Goal: Information Seeking & Learning: Find specific fact

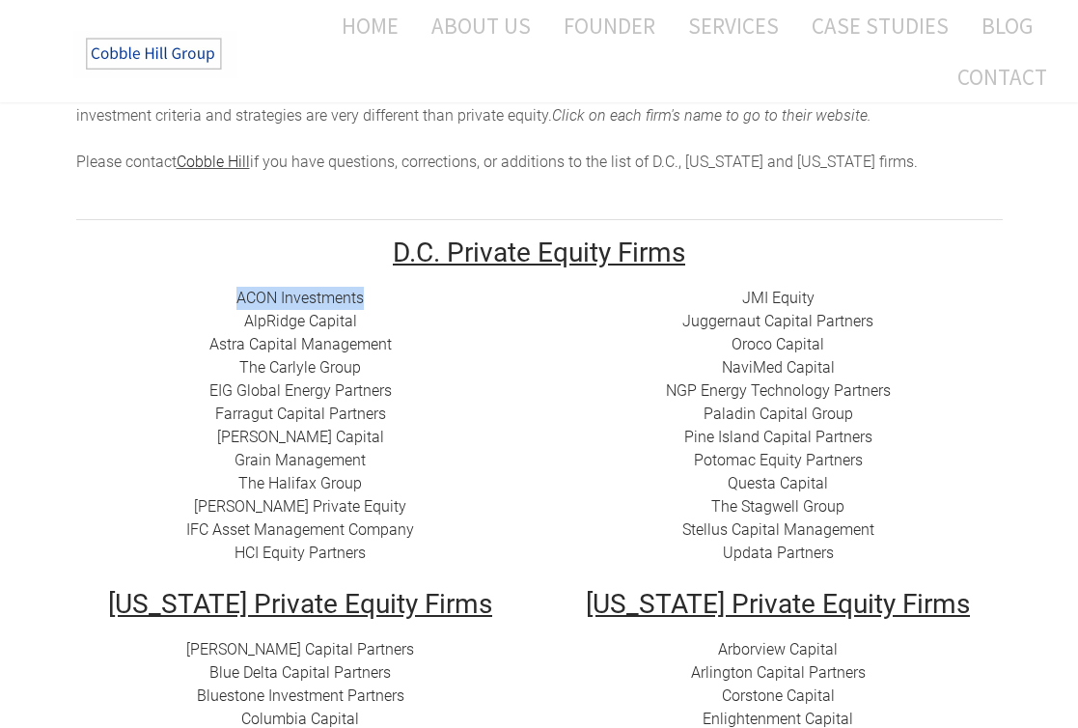
drag, startPoint x: 222, startPoint y: 292, endPoint x: 376, endPoint y: 298, distance: 154.5
click at [376, 298] on div "ACON Investments ​ AlpRidge Capital ​Astra Capital Management ​​ The Carlyle Gr…" at bounding box center [300, 426] width 449 height 278
copy link "ACON Investments"
drag, startPoint x: 221, startPoint y: 554, endPoint x: 394, endPoint y: 554, distance: 172.8
click at [394, 554] on div "ACON Investments ​ AlpRidge Capital ​Astra Capital Management ​​ The Carlyle Gr…" at bounding box center [300, 426] width 449 height 278
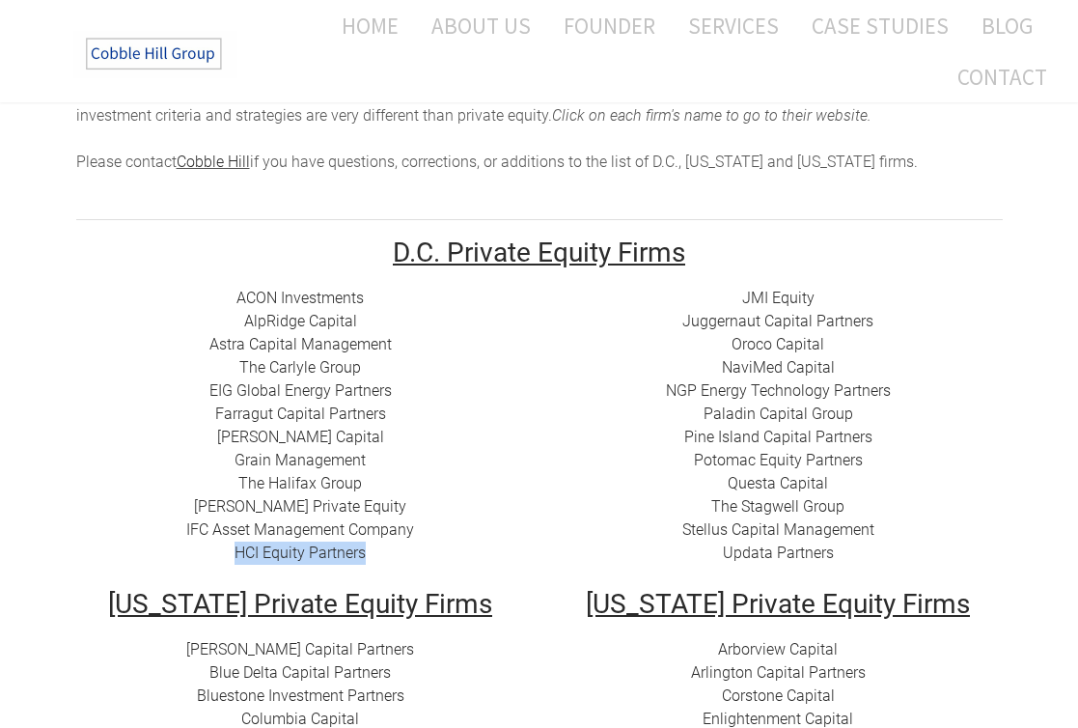
copy link "HCI Equity Partners"
click at [222, 508] on div "ACON Investments ​ AlpRidge Capital ​Astra Capital Management ​​ The Carlyle Gr…" at bounding box center [300, 426] width 449 height 278
drag, startPoint x: 231, startPoint y: 487, endPoint x: 371, endPoint y: 488, distance: 139.9
click at [371, 488] on div "ACON Investments ​ AlpRidge Capital ​Astra Capital Management ​​ The Carlyle Gr…" at bounding box center [300, 426] width 449 height 278
copy link "The Halifax Group"
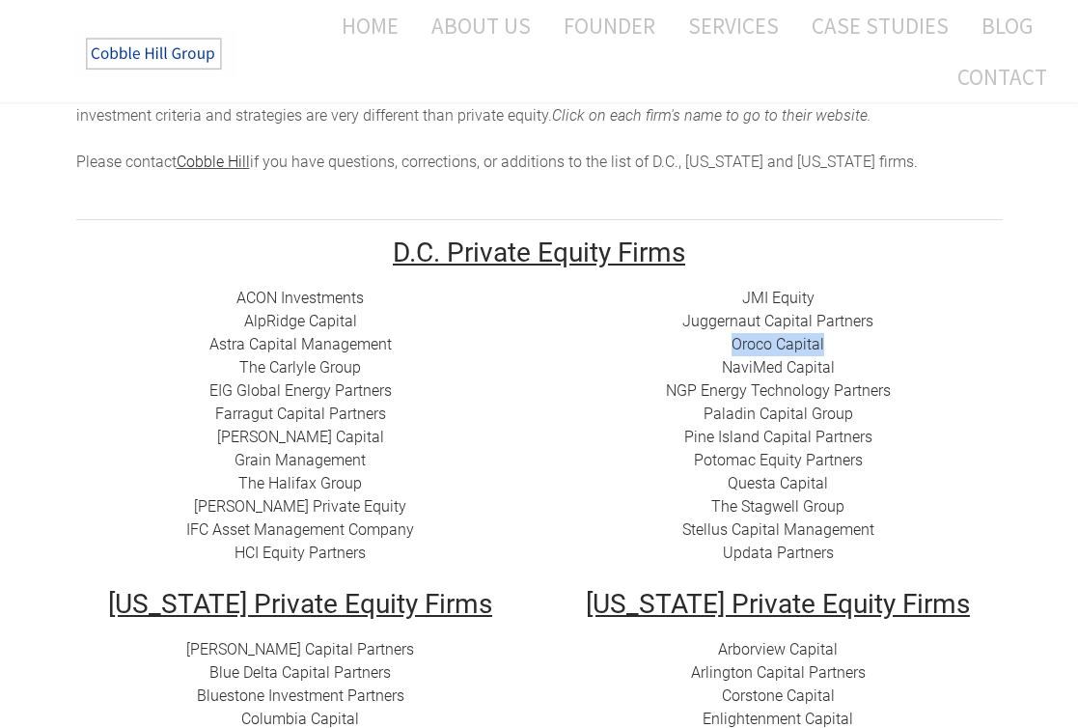
drag, startPoint x: 722, startPoint y: 341, endPoint x: 919, endPoint y: 341, distance: 196.9
click at [919, 341] on div "JMI Equity Juggernaut Capital Partners Oroco Capital NaviMed Capital NGP Energy…" at bounding box center [778, 426] width 449 height 278
copy link "Oroco Capital"
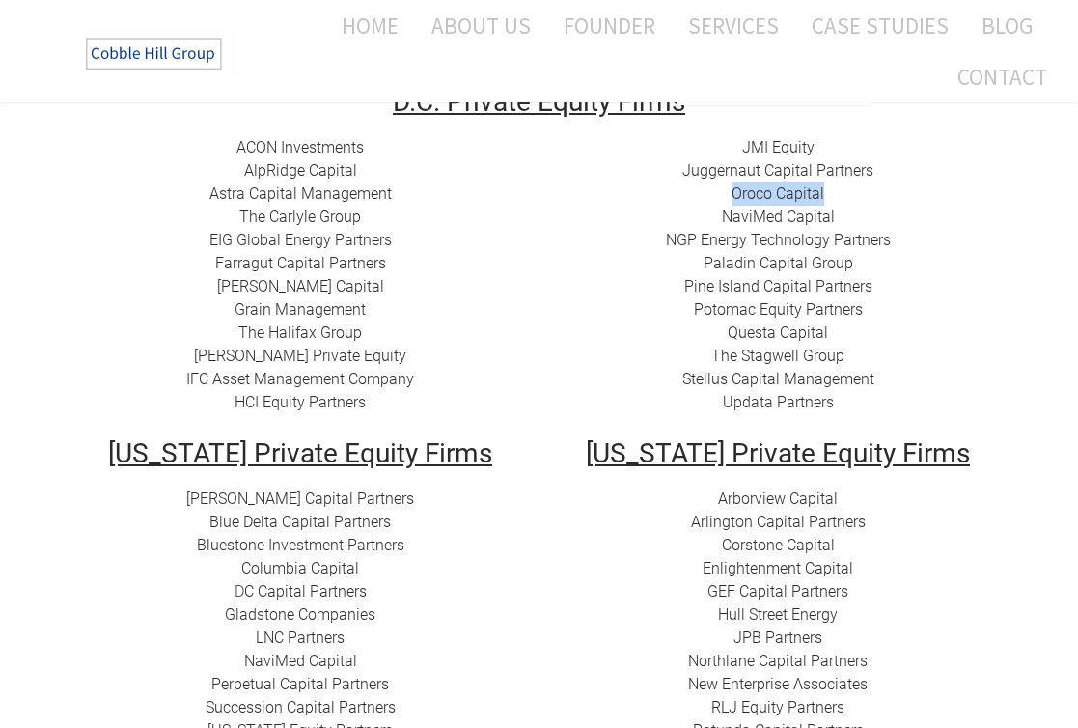
scroll to position [372, 0]
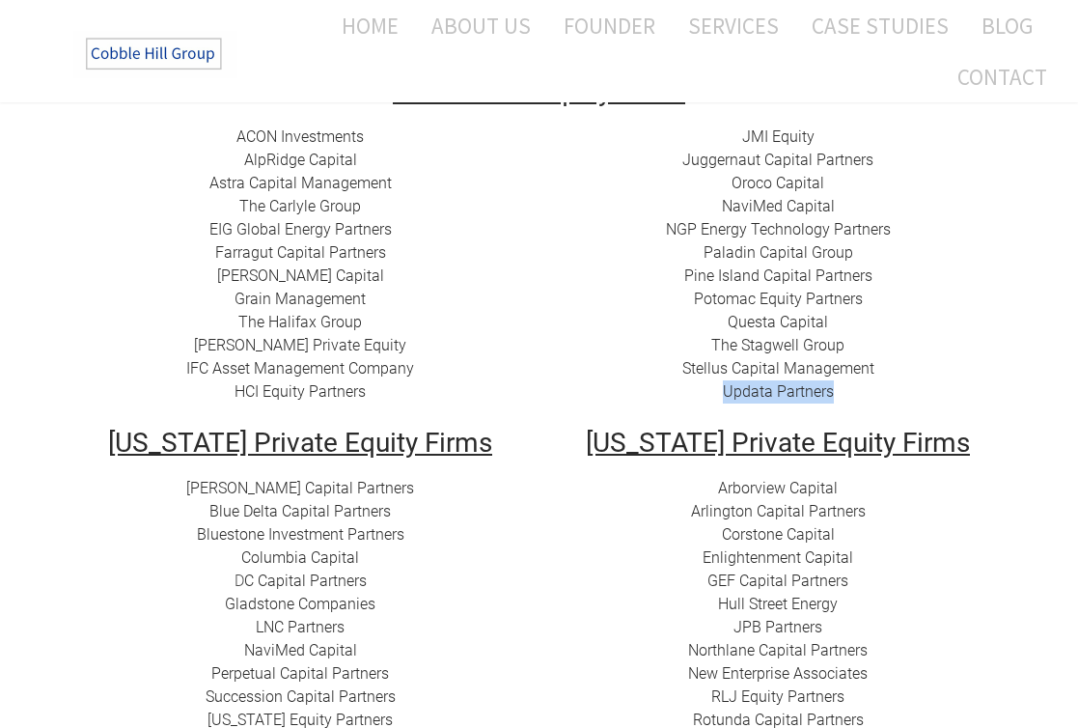
drag, startPoint x: 715, startPoint y: 391, endPoint x: 722, endPoint y: 408, distance: 18.6
click at [722, 408] on td "JMI Equity Juggernaut Capital Partners Oroco Capital NaviMed Capital NGP Energy…" at bounding box center [778, 277] width 478 height 304
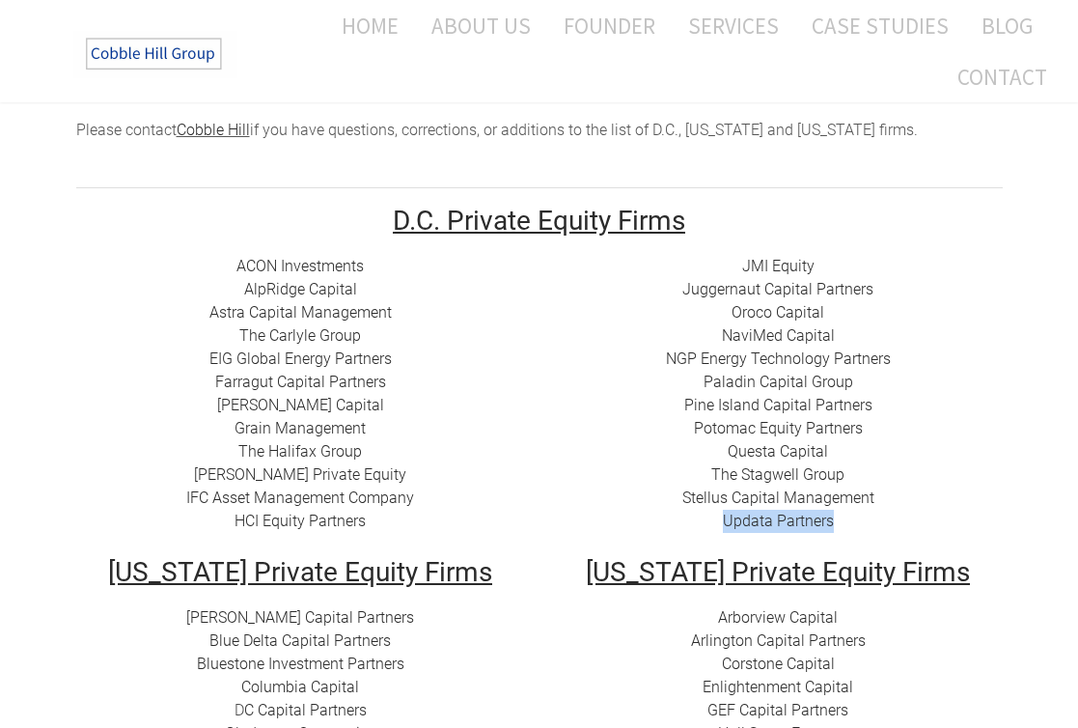
scroll to position [240, 0]
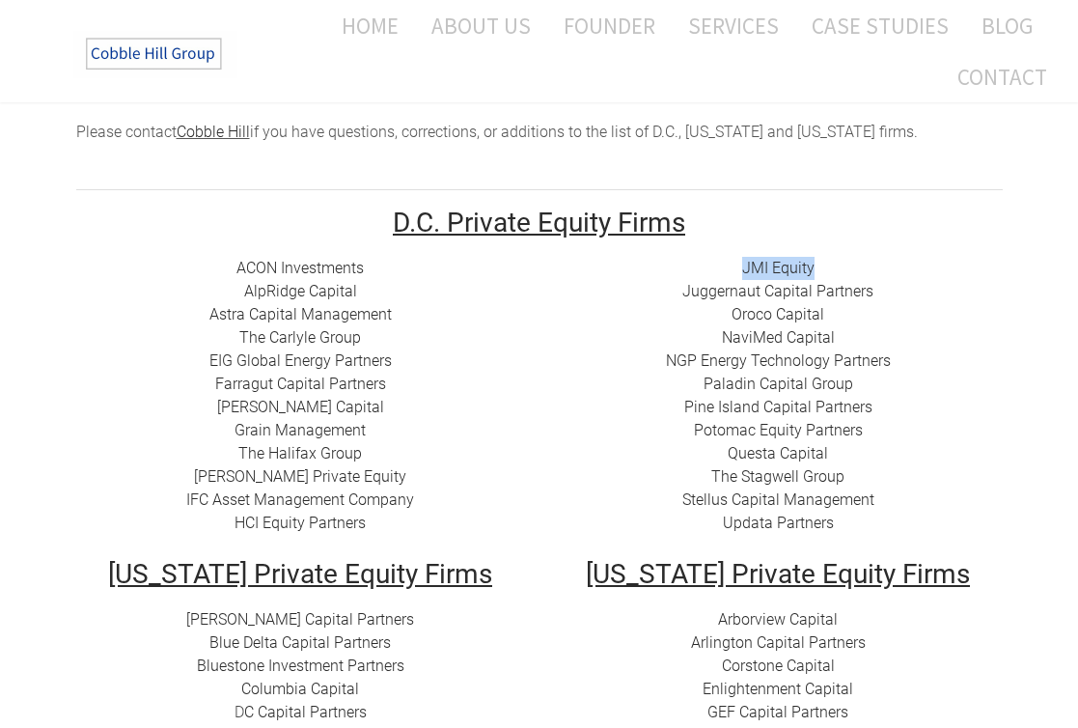
drag, startPoint x: 734, startPoint y: 270, endPoint x: 824, endPoint y: 269, distance: 89.8
click at [824, 269] on div "JMI Equity Juggernaut Capital Partners Oroco Capital NaviMed Capital NGP Energy…" at bounding box center [778, 396] width 449 height 278
copy link "JMI Equity"
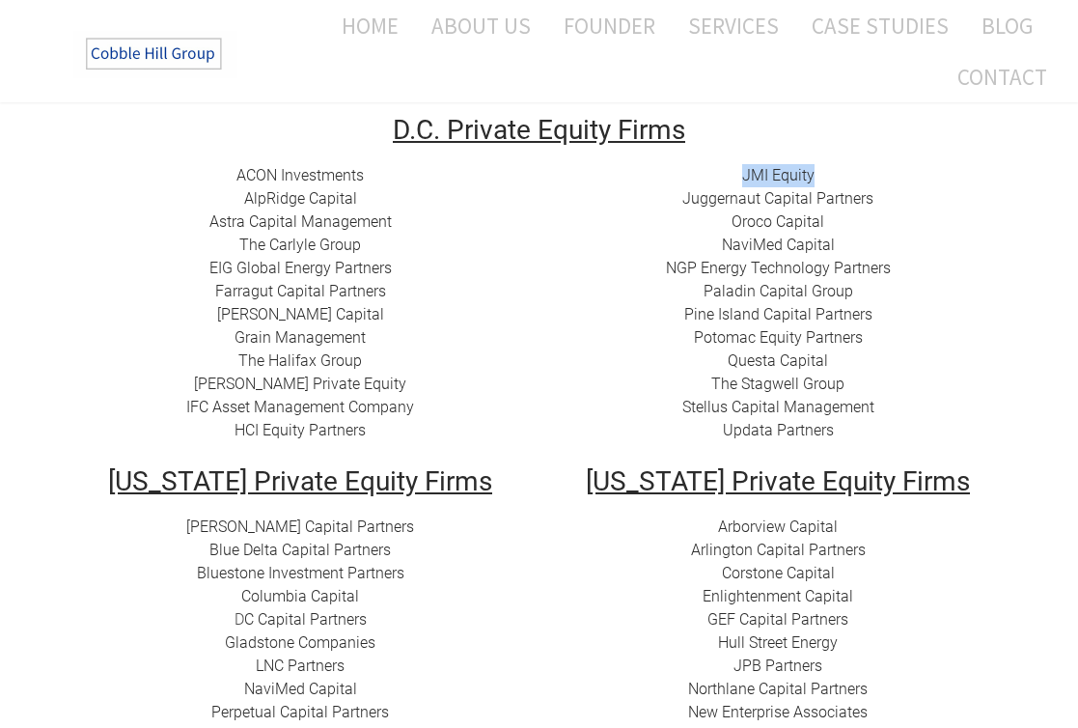
scroll to position [343, 0]
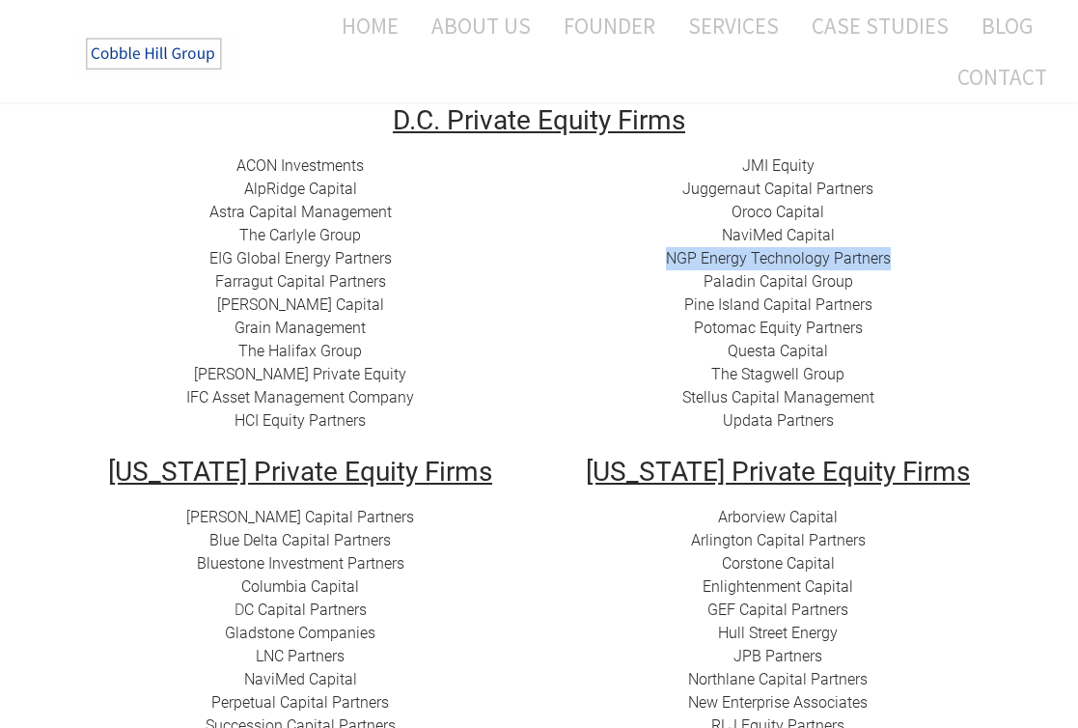
drag, startPoint x: 659, startPoint y: 264, endPoint x: 896, endPoint y: 260, distance: 236.5
click at [896, 260] on div "JMI Equity Juggernaut Capital Partners Oroco Capital NaviMed Capital NGP Energy…" at bounding box center [778, 293] width 449 height 278
copy link "NGP Energy Technology Partners"
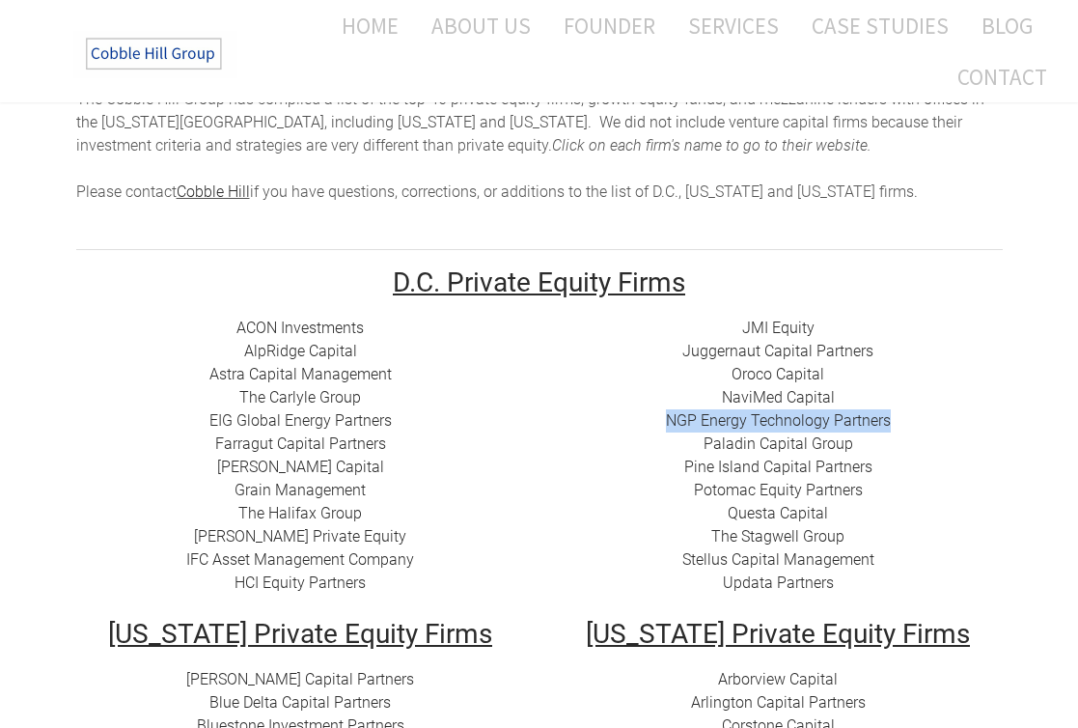
scroll to position [191, 0]
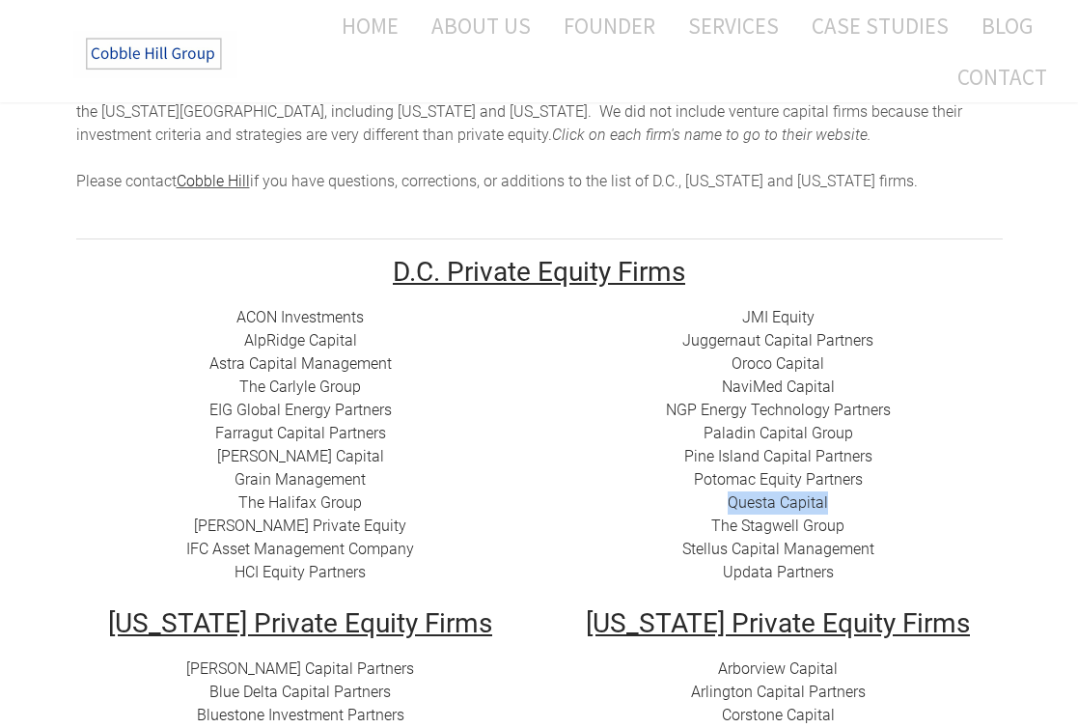
drag, startPoint x: 725, startPoint y: 501, endPoint x: 902, endPoint y: 501, distance: 177.6
click at [902, 501] on div "JMI Equity Juggernaut Capital Partners Oroco Capital NaviMed Capital NGP Energy…" at bounding box center [778, 445] width 449 height 278
copy link "Questa Capital"
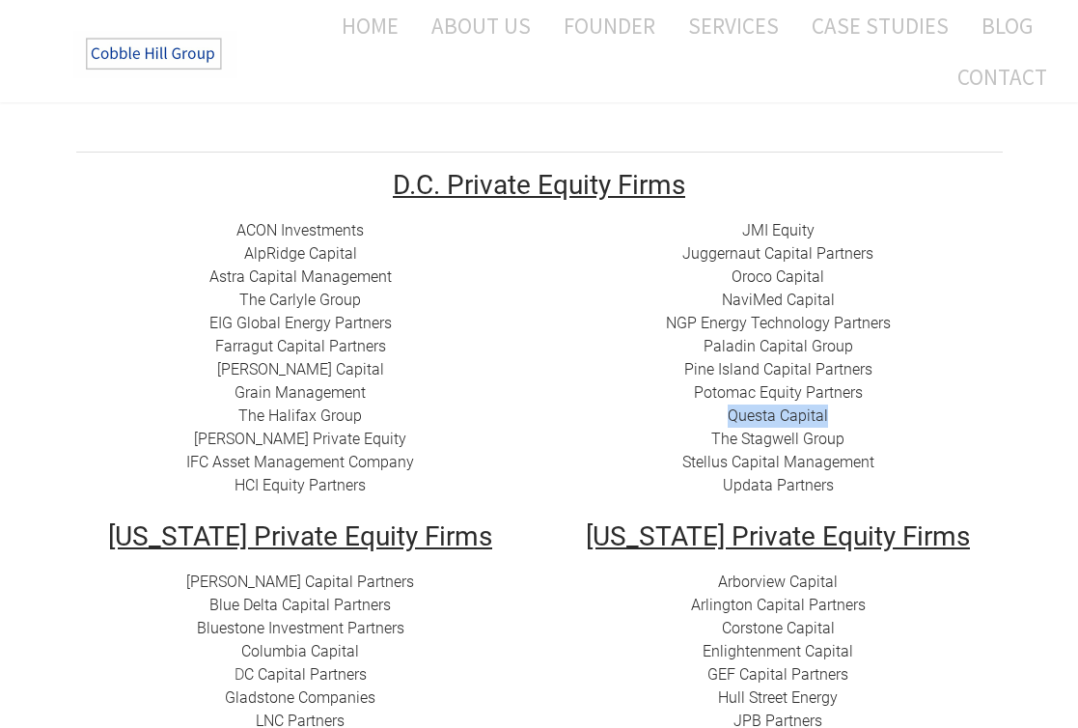
scroll to position [281, 0]
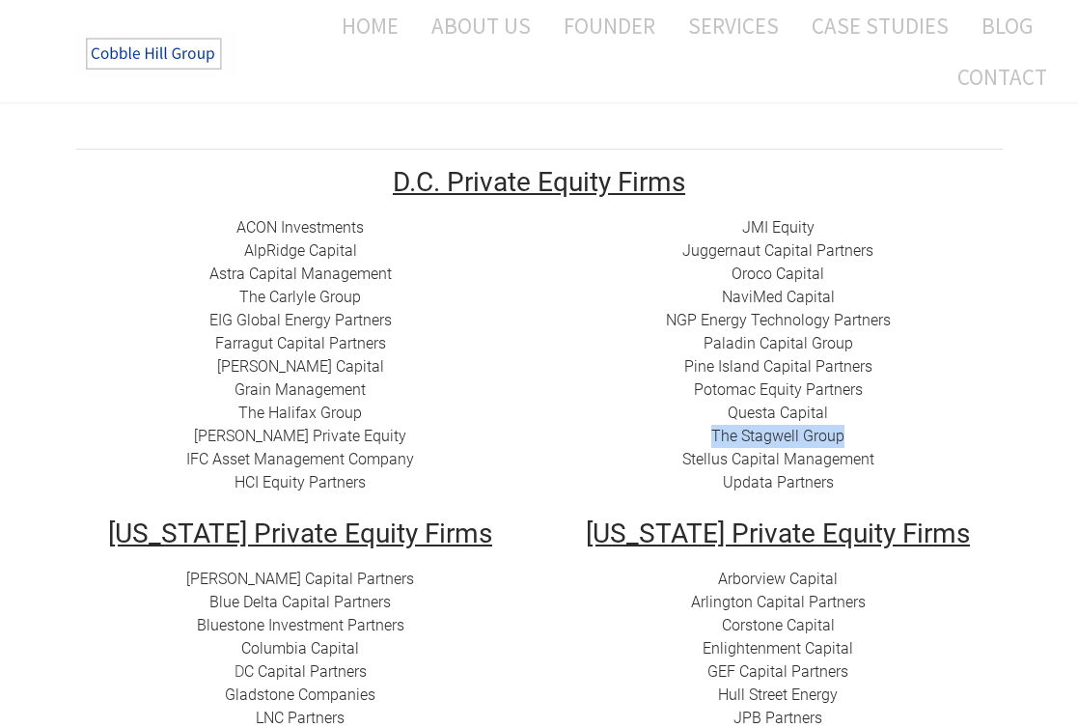
drag, startPoint x: 700, startPoint y: 432, endPoint x: 922, endPoint y: 432, distance: 222.0
click at [922, 432] on div "JMI Equity Juggernaut Capital Partners Oroco Capital NaviMed Capital NGP Energy…" at bounding box center [778, 355] width 449 height 278
copy link "The Stagwell Group"
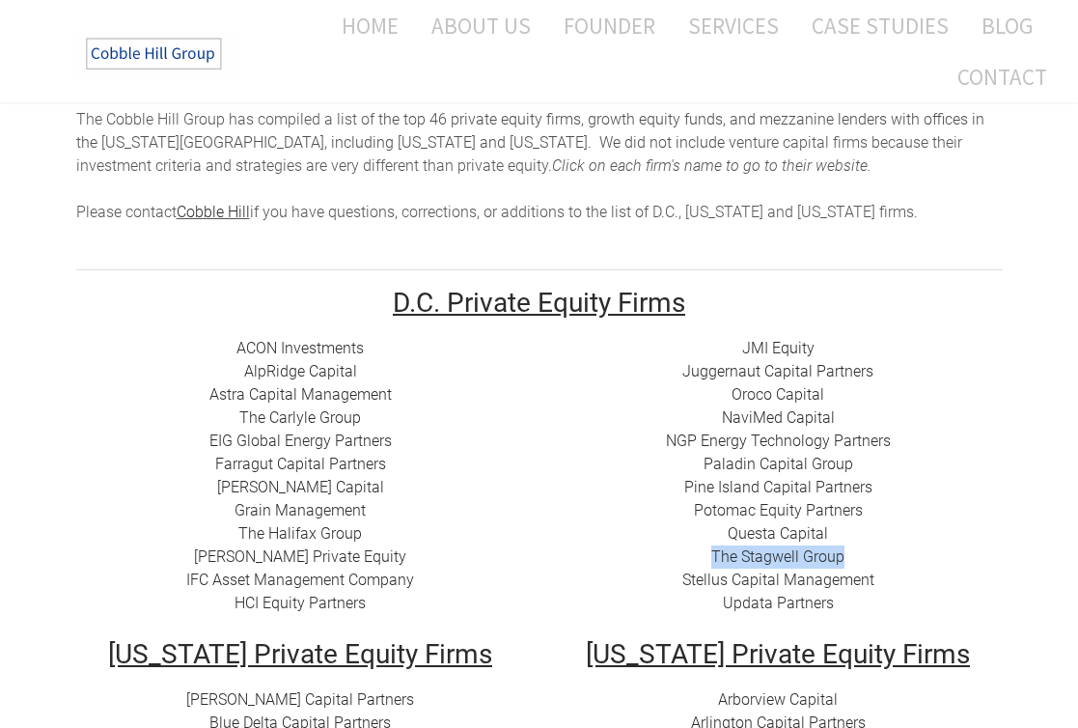
scroll to position [165, 0]
